Goal: Information Seeking & Learning: Understand process/instructions

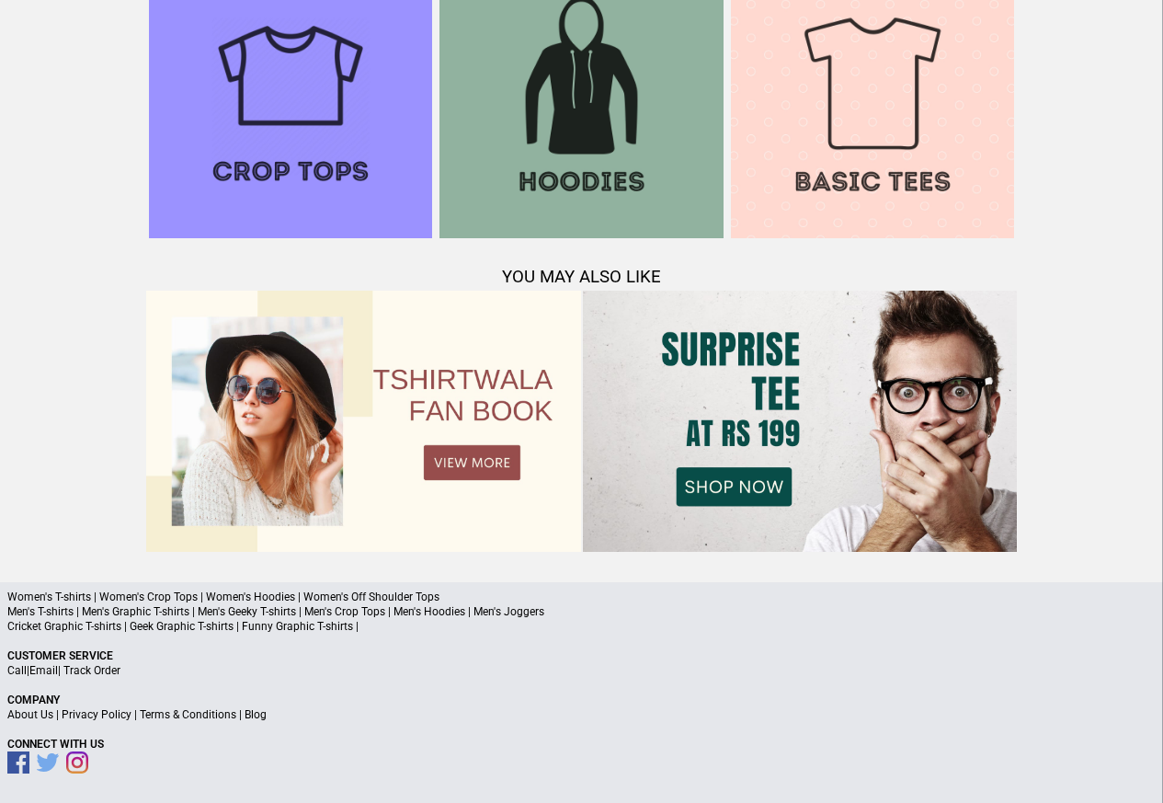
scroll to position [1775, 0]
click at [173, 716] on link "Terms & Conditions" at bounding box center [188, 715] width 97 height 13
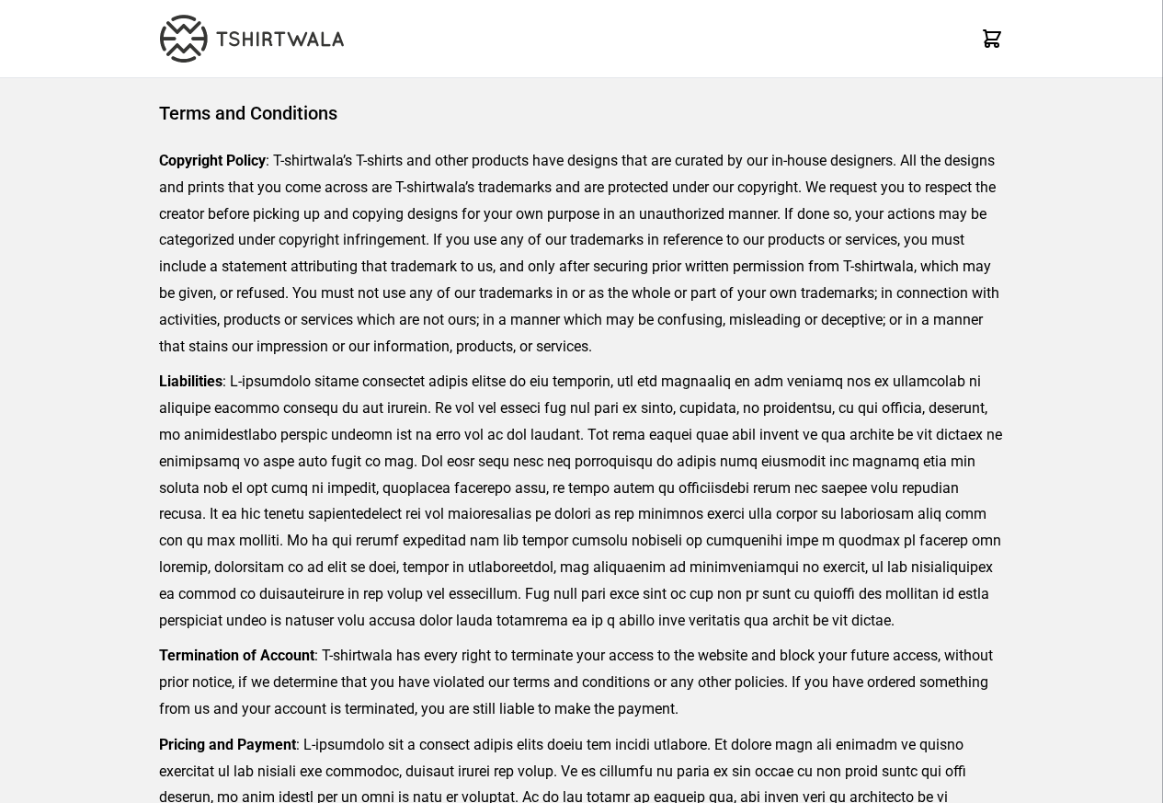
scroll to position [423, 0]
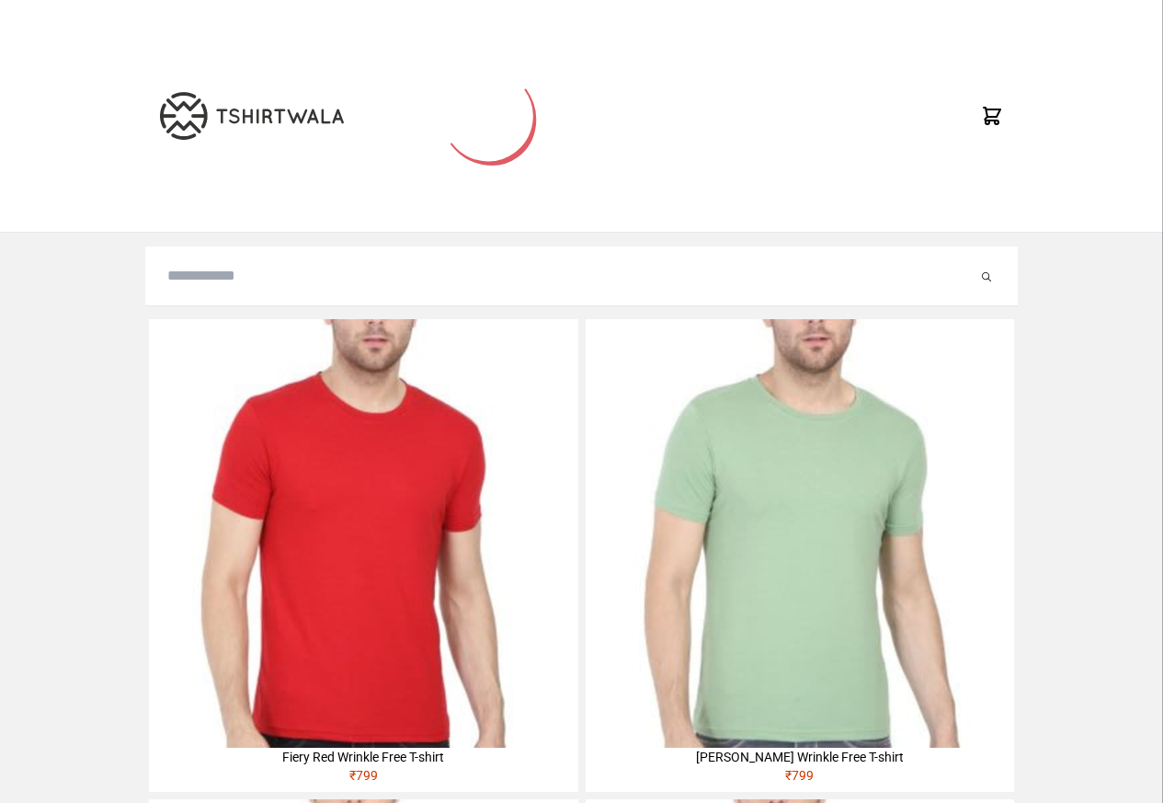
click at [190, 277] on input "search" at bounding box center [572, 276] width 810 height 22
paste input "********"
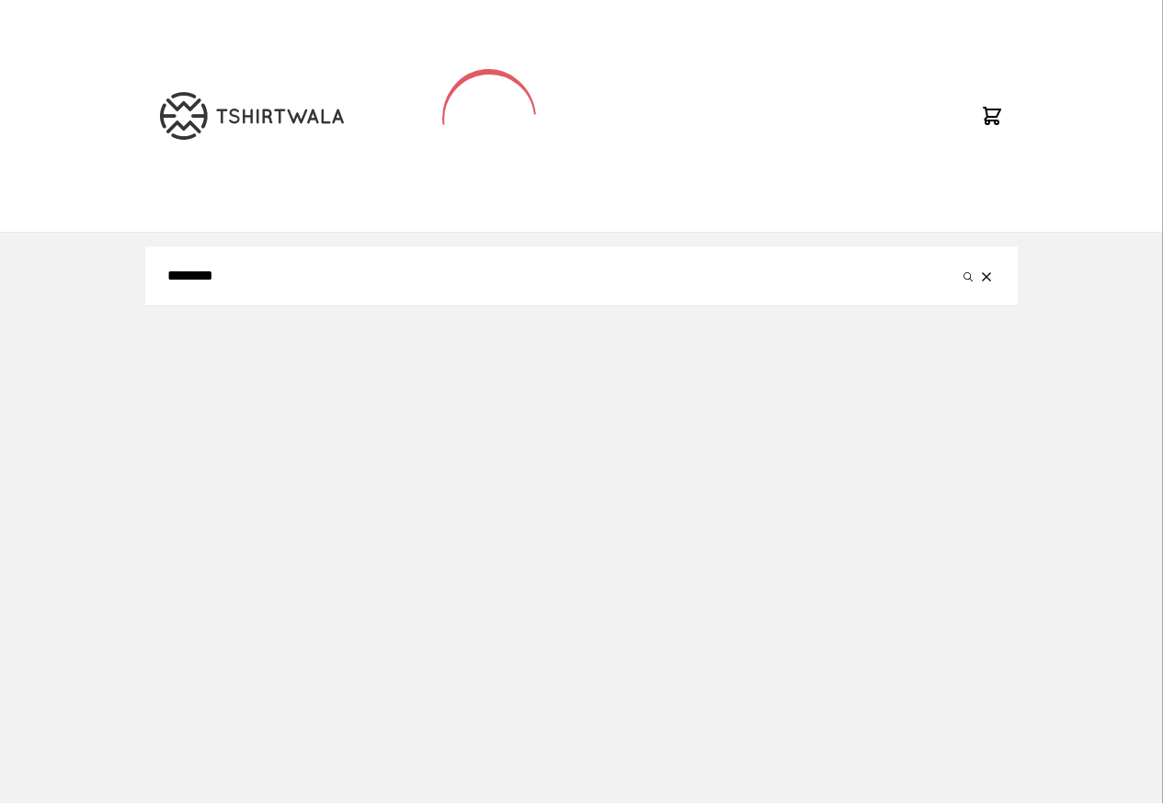
type input "********"
click at [982, 276] on icon "reset" at bounding box center [986, 276] width 9 height 9
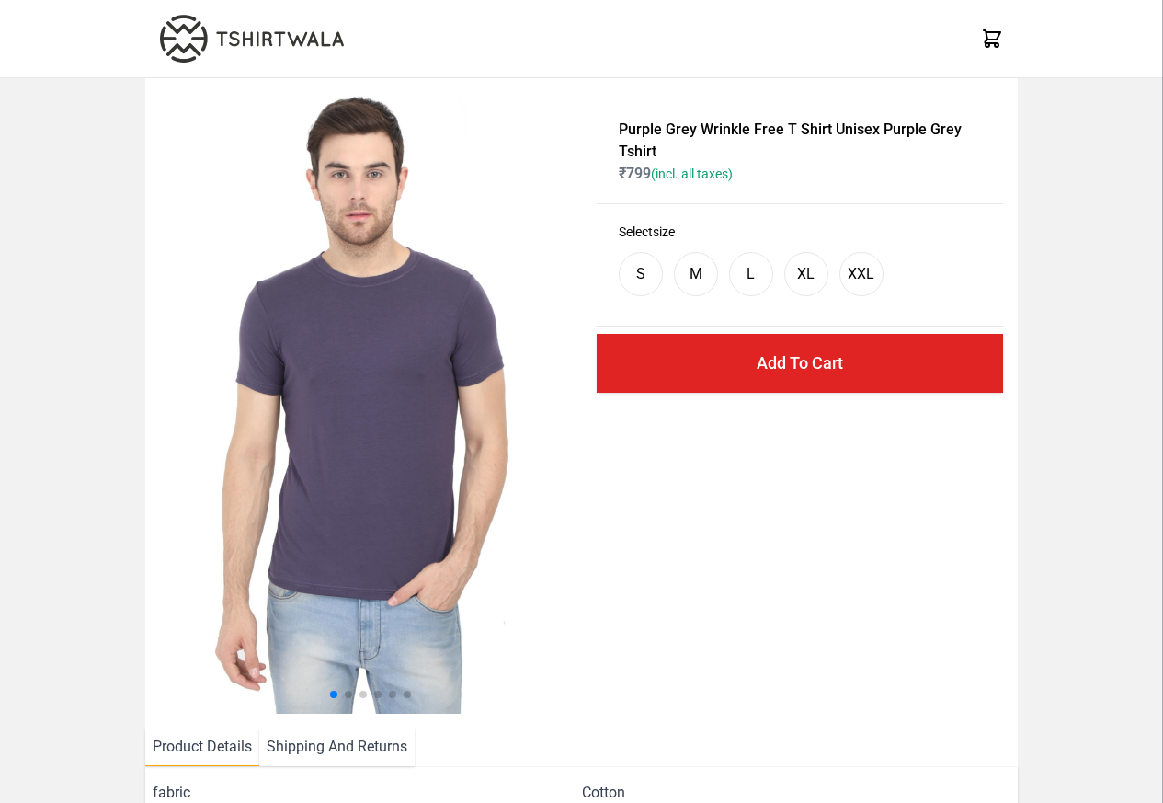
click at [325, 438] on img at bounding box center [367, 403] width 414 height 621
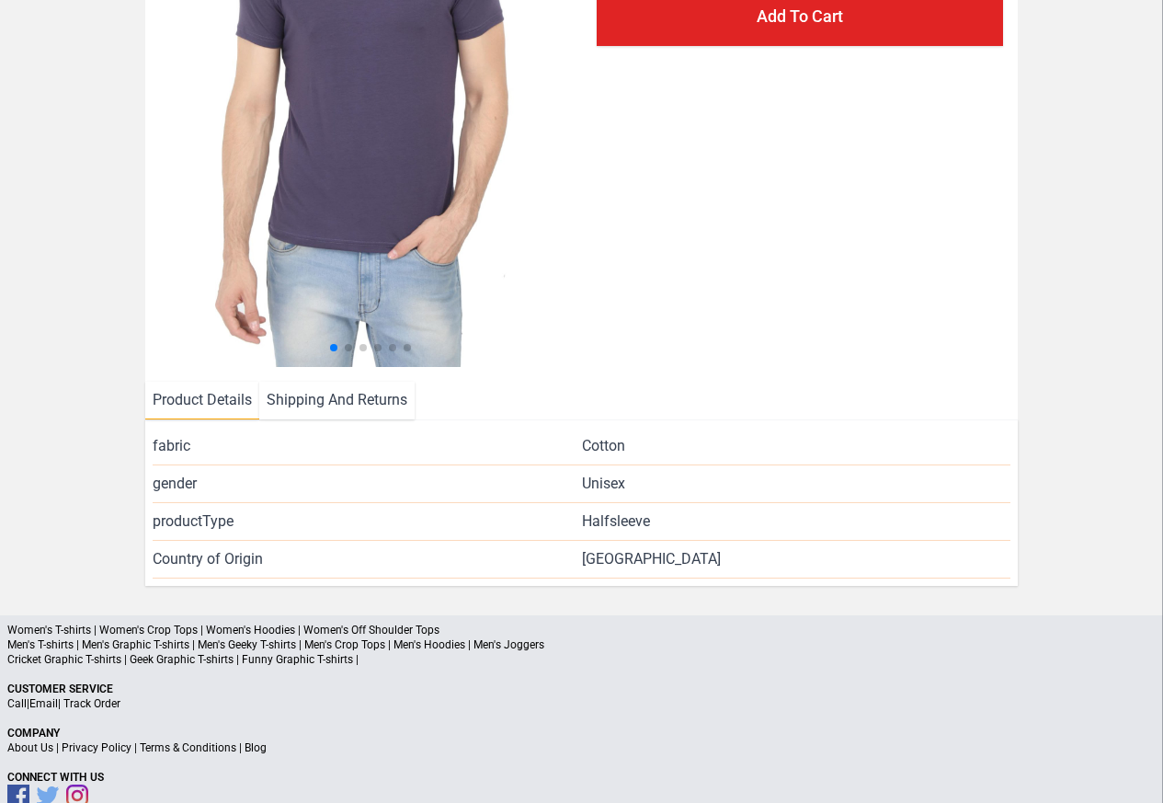
scroll to position [380, 0]
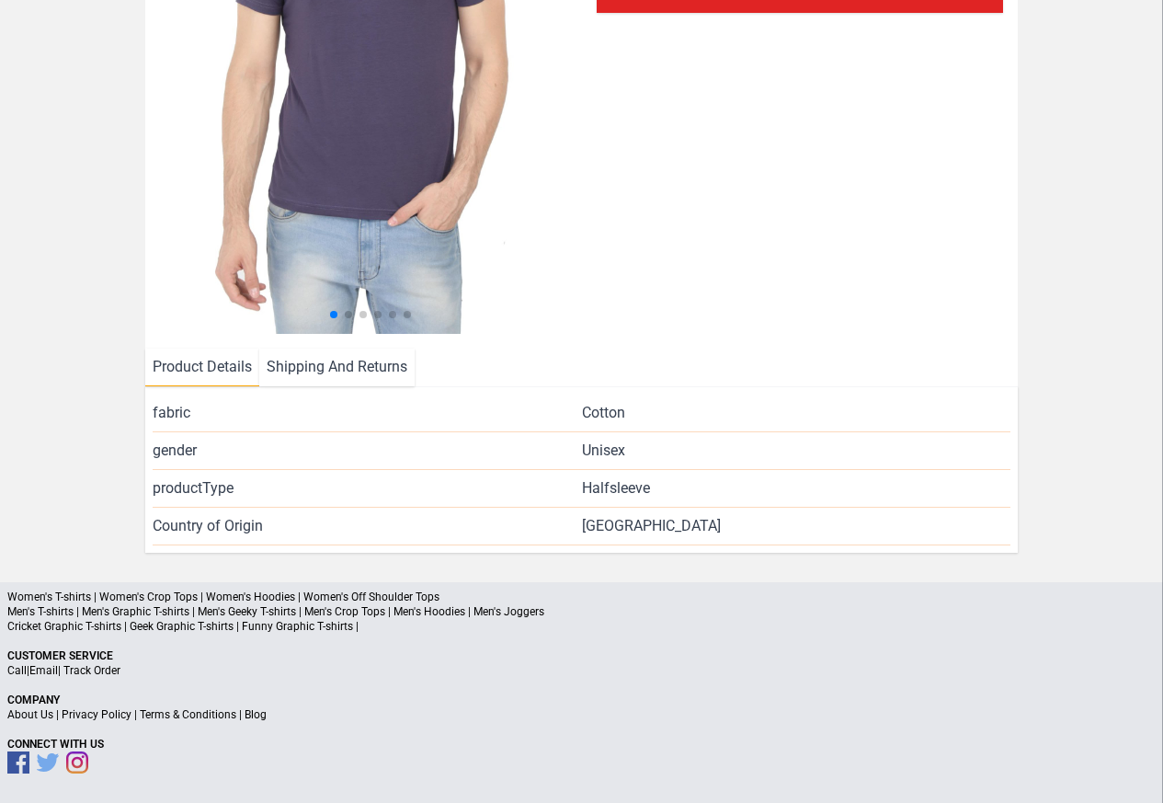
click at [332, 371] on li "Shipping And Returns" at bounding box center [336, 368] width 155 height 38
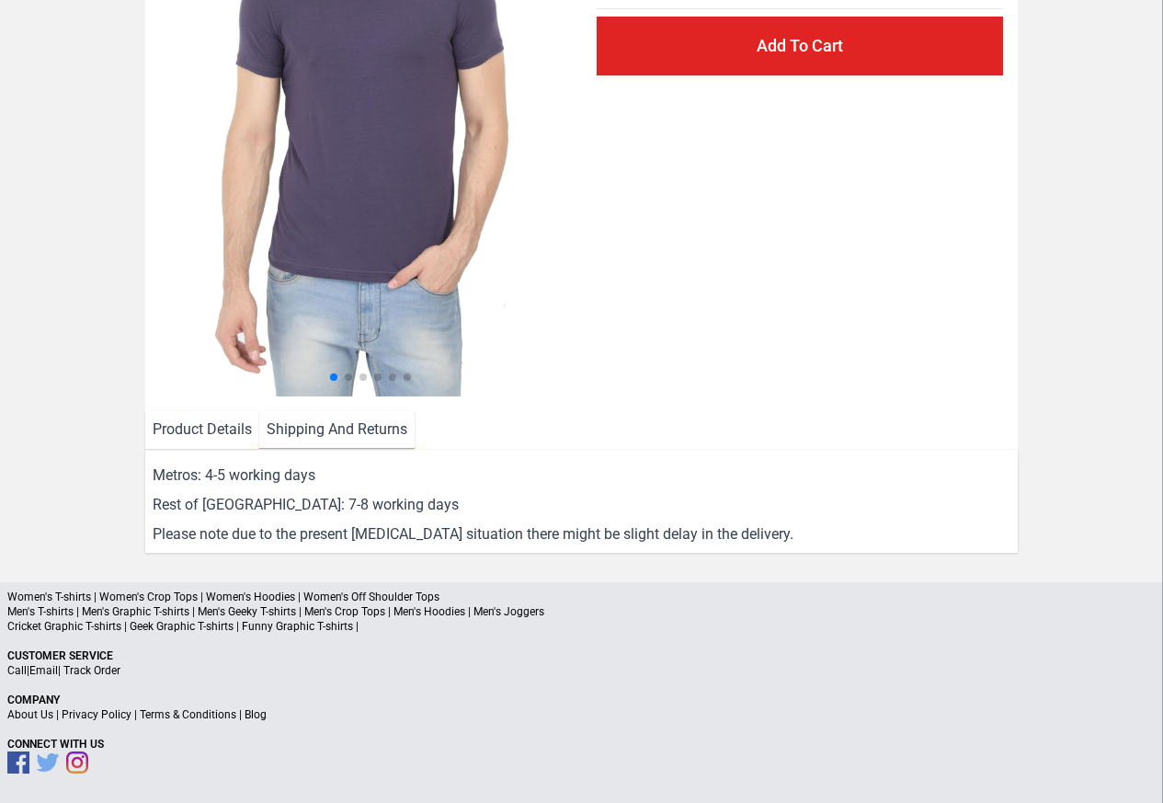
scroll to position [317, 0]
click at [258, 716] on a"] "Blog" at bounding box center [256, 714] width 22 height 13
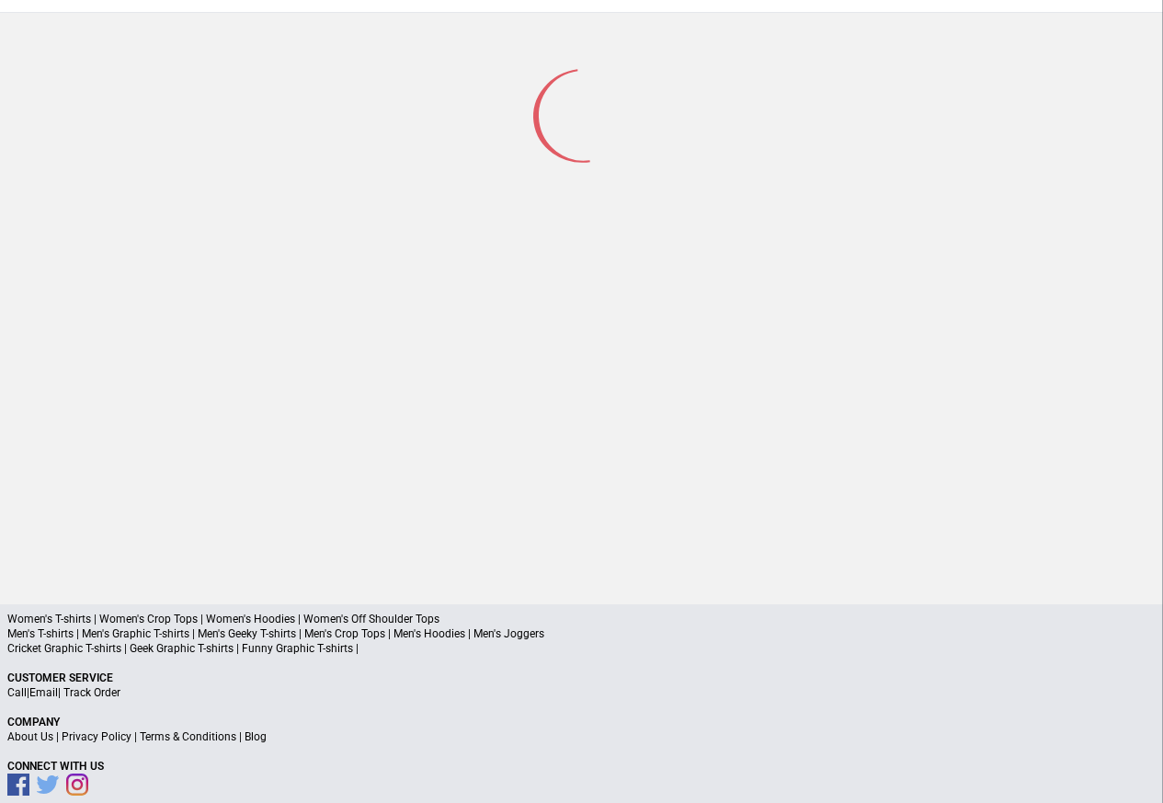
scroll to position [87, 0]
